Goal: Task Accomplishment & Management: Use online tool/utility

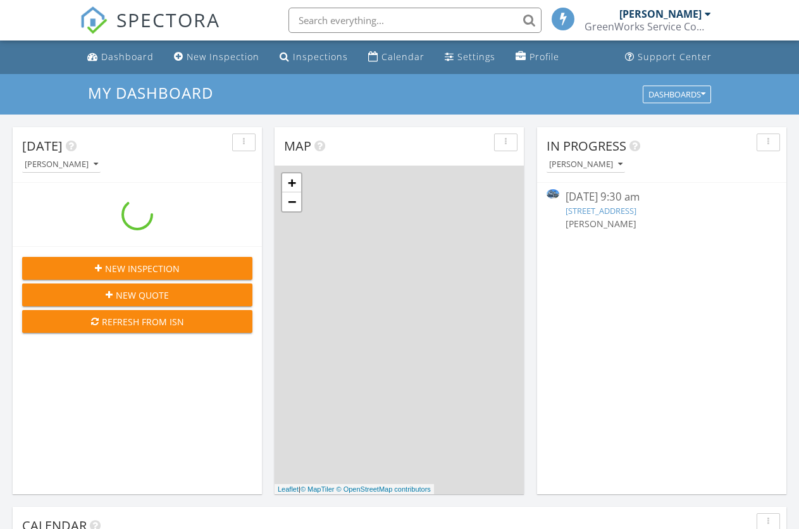
scroll to position [1173, 821]
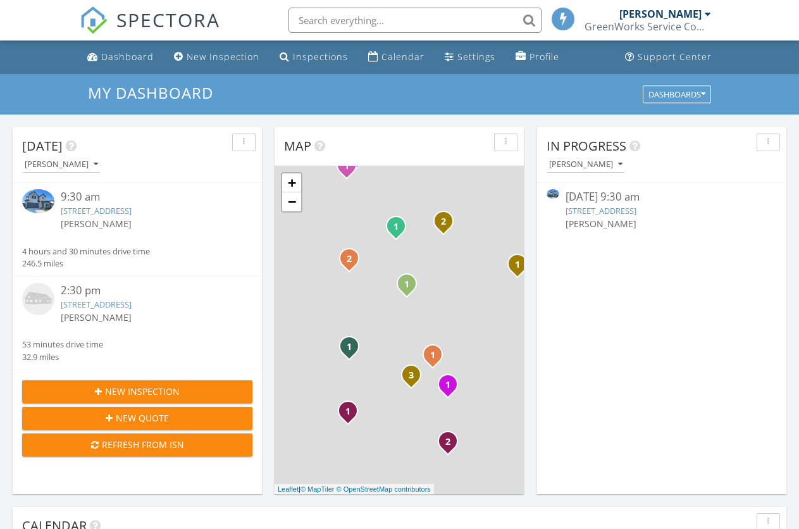
click at [32, 198] on img at bounding box center [38, 201] width 32 height 24
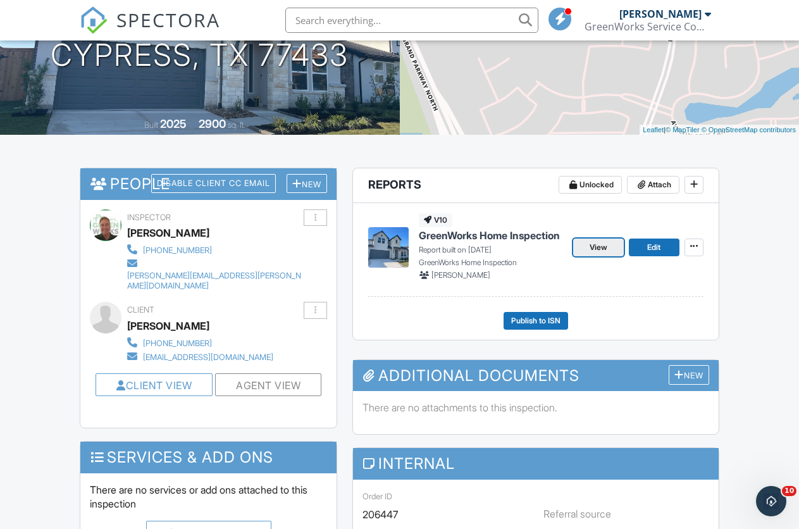
click at [593, 254] on link "View" at bounding box center [598, 247] width 51 height 18
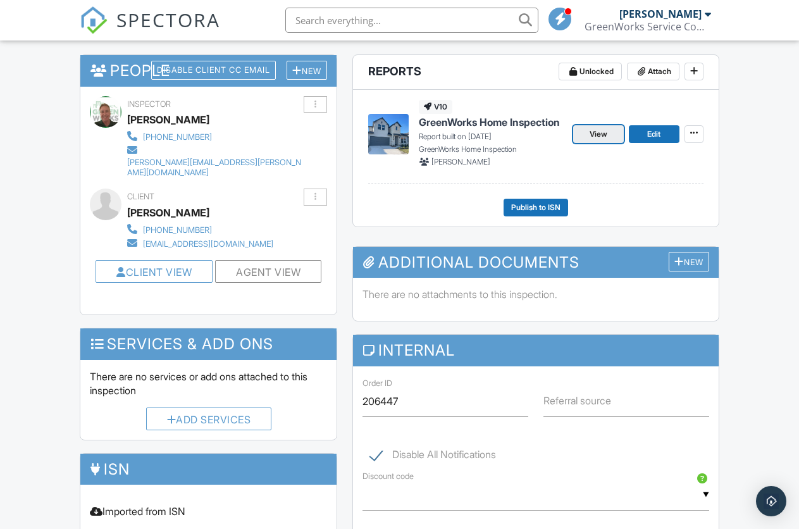
click at [599, 137] on span "View" at bounding box center [598, 134] width 18 height 13
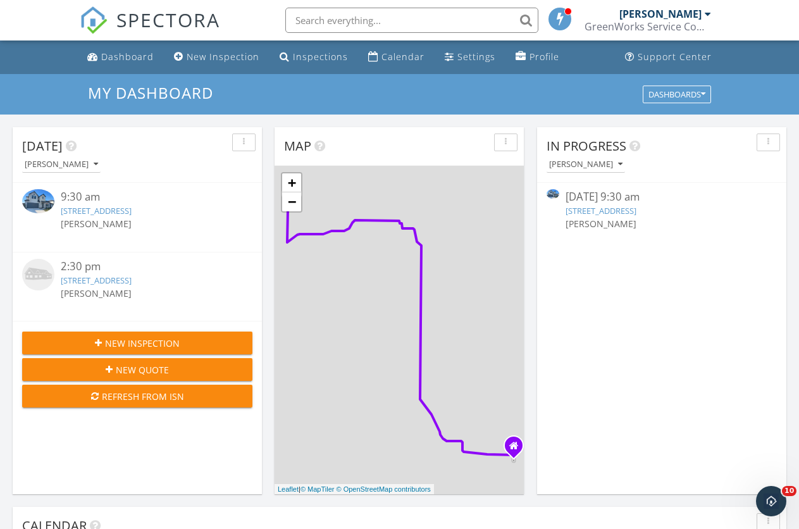
click at [42, 207] on img at bounding box center [38, 201] width 32 height 24
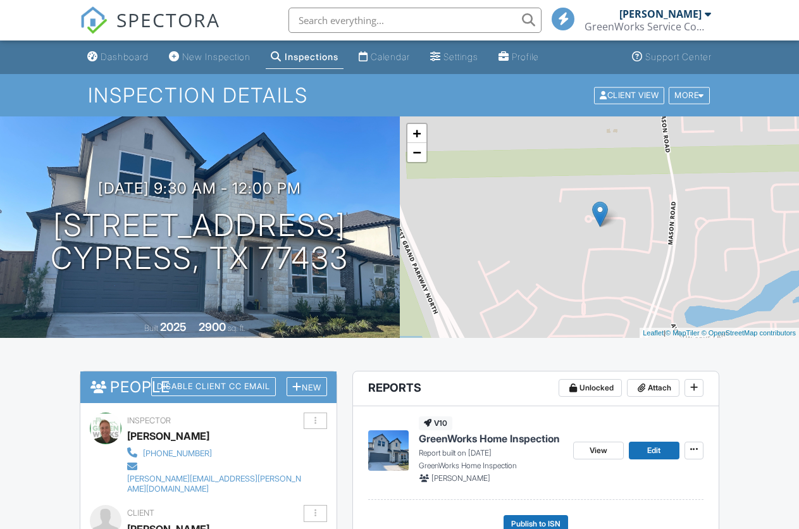
scroll to position [126, 0]
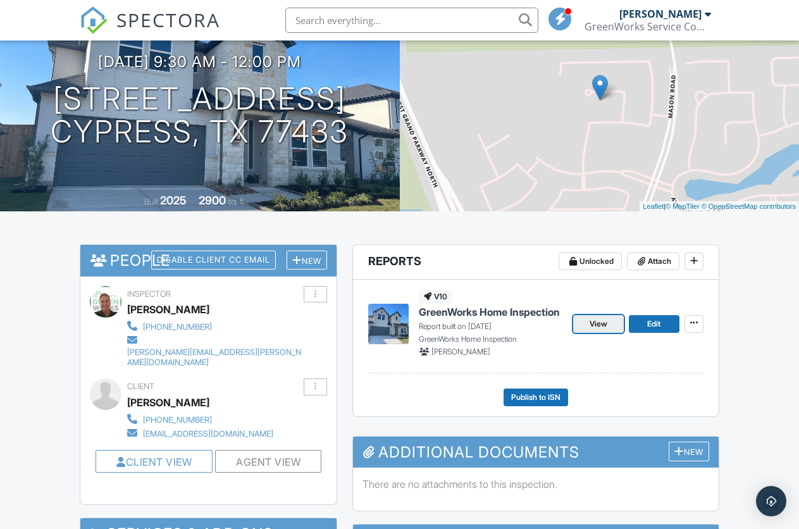
click at [599, 324] on span "View" at bounding box center [598, 323] width 18 height 13
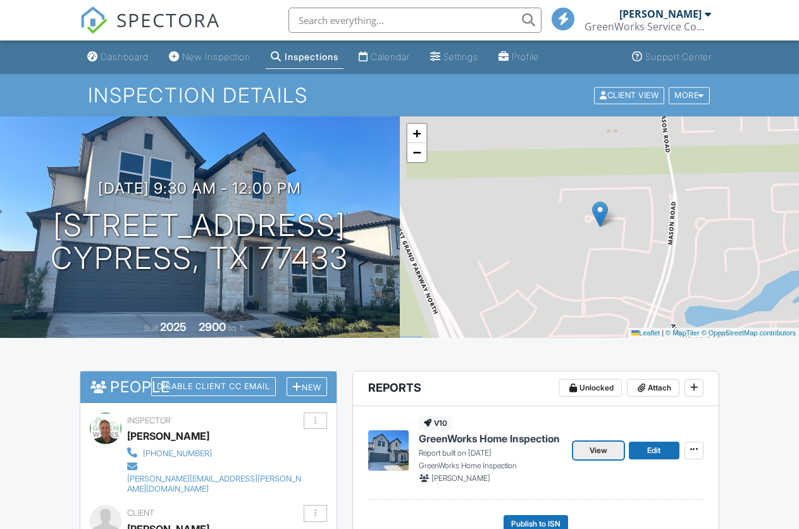
click at [606, 444] on span "View" at bounding box center [598, 450] width 18 height 13
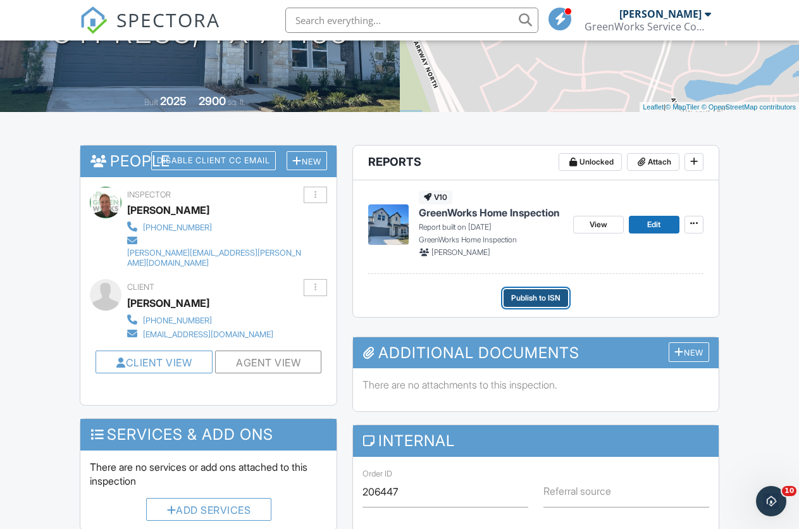
click at [536, 303] on span "Publish to ISN" at bounding box center [535, 297] width 49 height 13
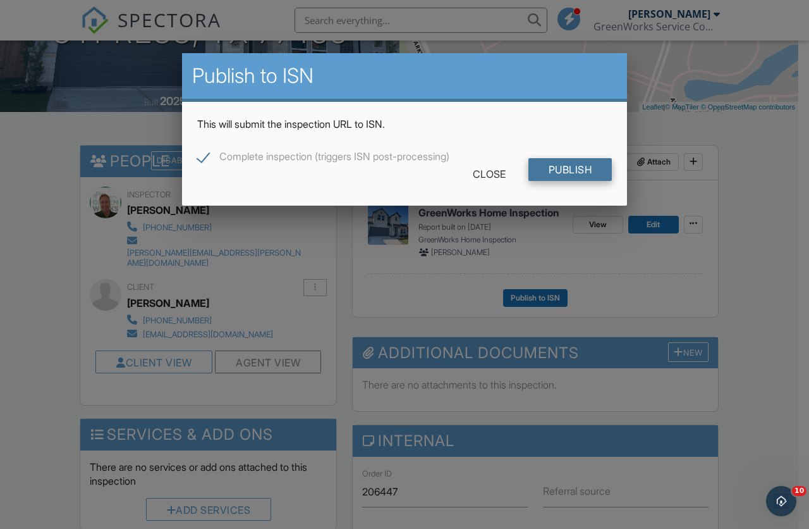
click at [582, 174] on input "Publish" at bounding box center [571, 169] width 84 height 23
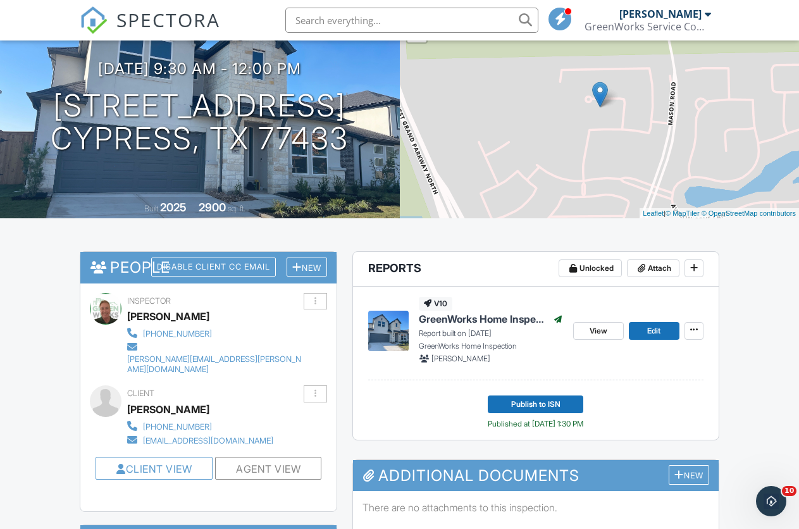
scroll to position [126, 0]
